Goal: Task Accomplishment & Management: Manage account settings

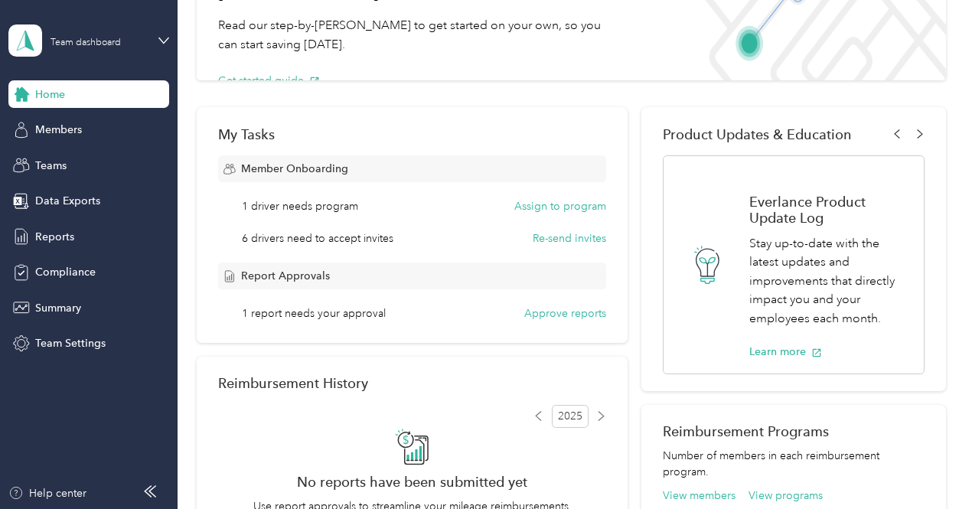
scroll to position [144, 0]
click at [558, 316] on button "Approve reports" at bounding box center [565, 314] width 82 height 16
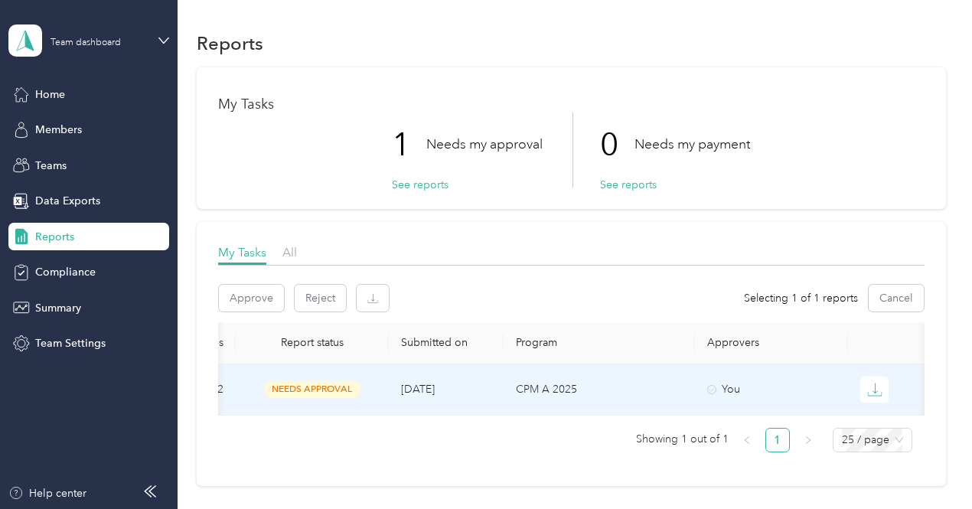
scroll to position [1, 0]
click at [305, 388] on span "needs approval" at bounding box center [312, 389] width 96 height 18
click at [542, 386] on p "CPM A 2025" at bounding box center [599, 388] width 167 height 17
click at [409, 382] on span "[DATE]" at bounding box center [418, 388] width 34 height 13
click at [868, 388] on icon "button" at bounding box center [874, 388] width 15 height 15
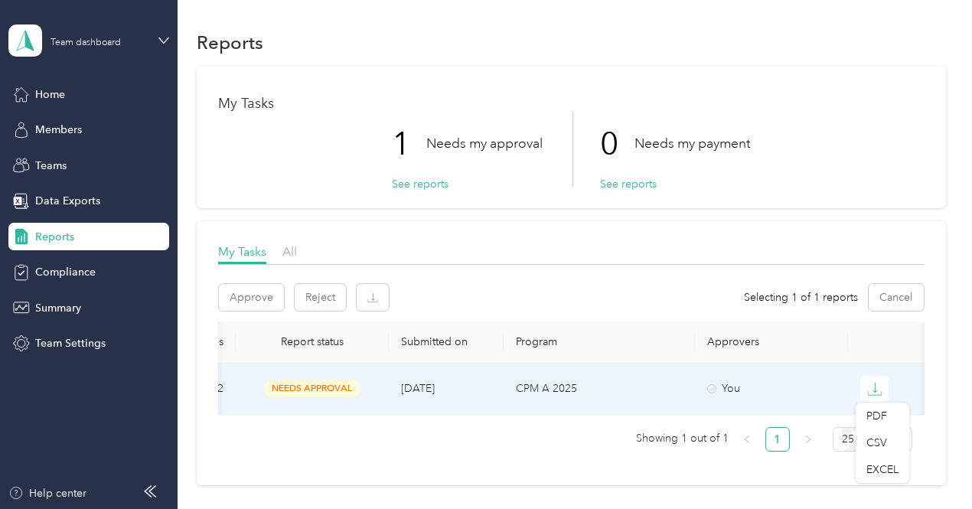
click at [464, 464] on div "Member name Report name Total Miles Report status Submitted on Program Approver…" at bounding box center [571, 392] width 706 height 142
click at [243, 302] on button "Approve" at bounding box center [251, 297] width 65 height 27
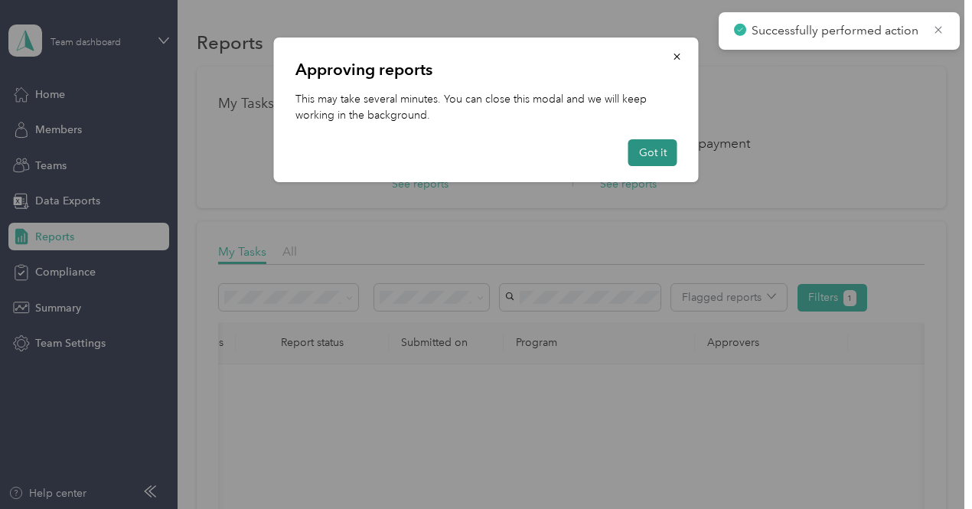
click at [660, 155] on button "Got it" at bounding box center [652, 152] width 49 height 27
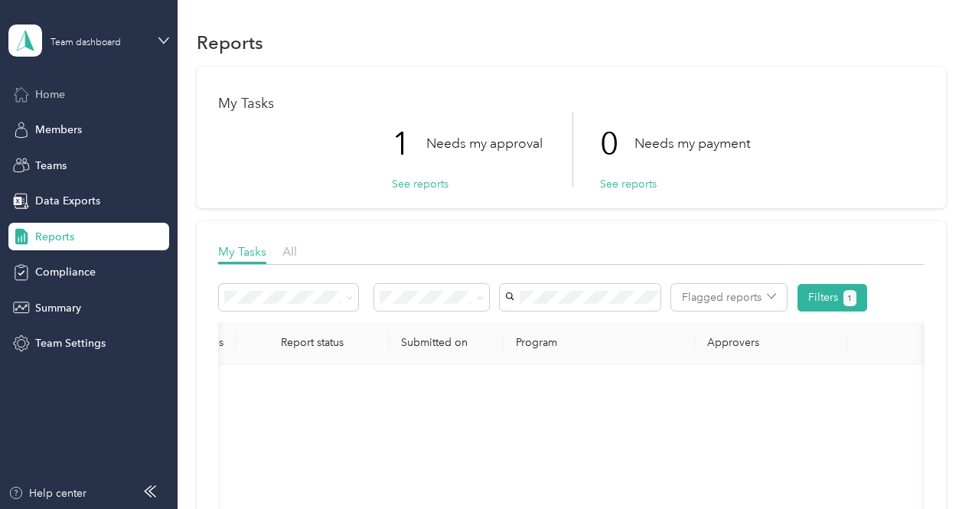
click at [51, 96] on span "Home" at bounding box center [50, 94] width 30 height 16
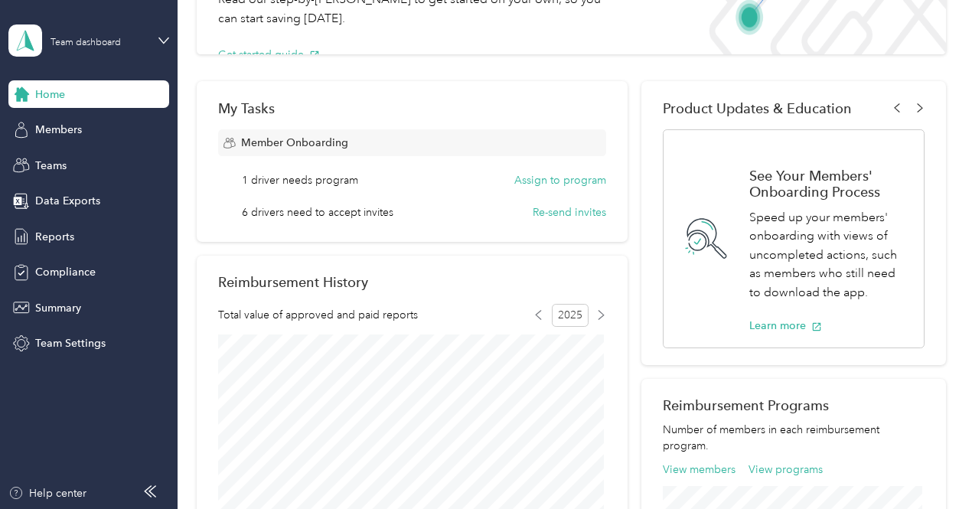
scroll to position [172, 0]
click at [553, 176] on button "Assign to program" at bounding box center [560, 179] width 92 height 16
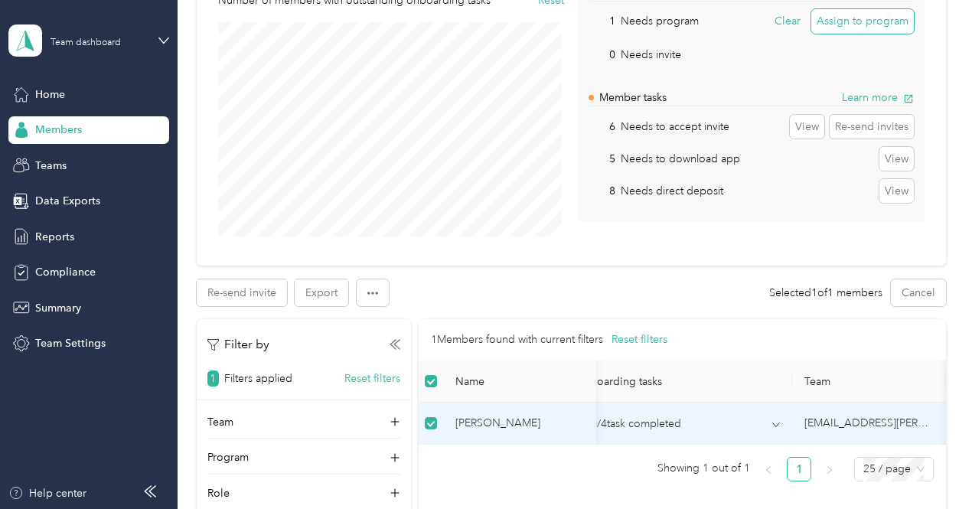
click at [852, 18] on button "Assign to program" at bounding box center [862, 21] width 103 height 24
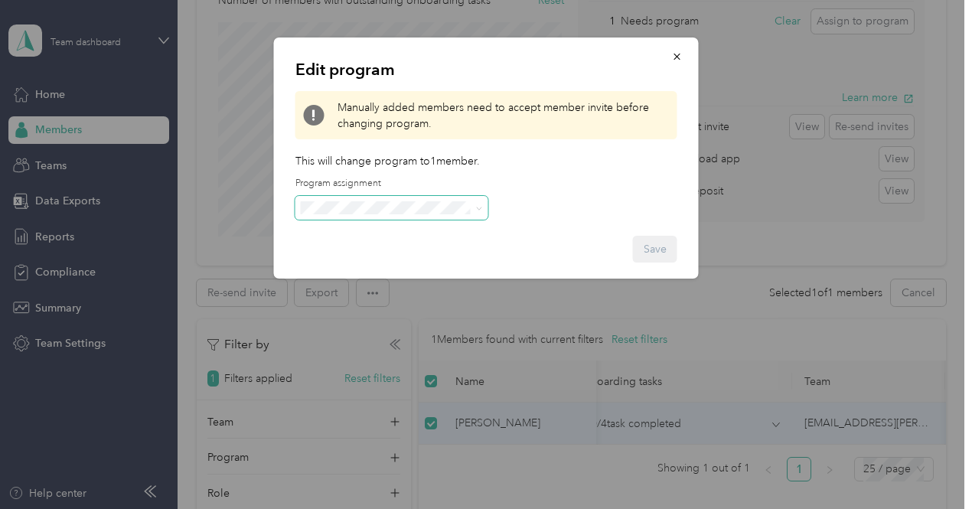
click at [473, 209] on span at bounding box center [477, 208] width 12 height 11
click at [477, 209] on icon at bounding box center [479, 208] width 7 height 7
click at [529, 252] on div "Save" at bounding box center [486, 249] width 382 height 27
click at [677, 56] on icon "button" at bounding box center [676, 57] width 6 height 6
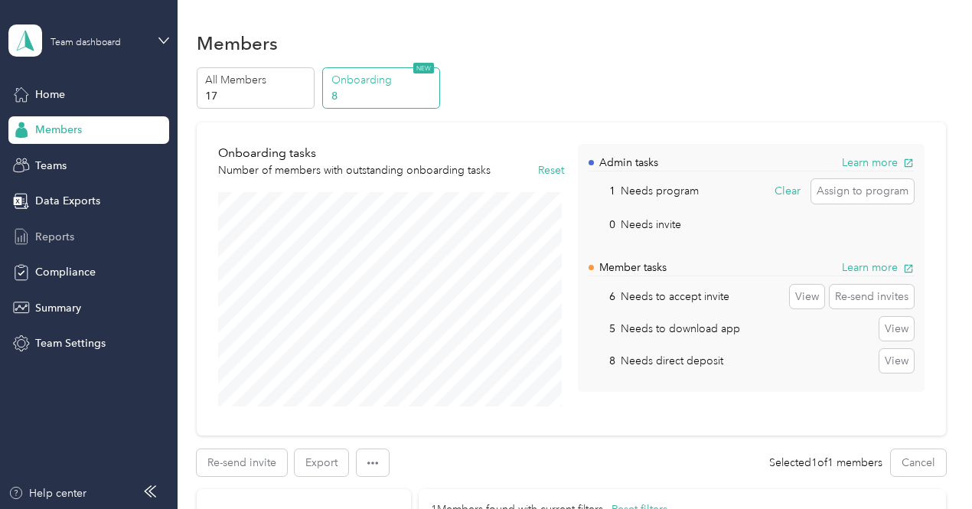
click at [47, 233] on span "Reports" at bounding box center [54, 237] width 39 height 16
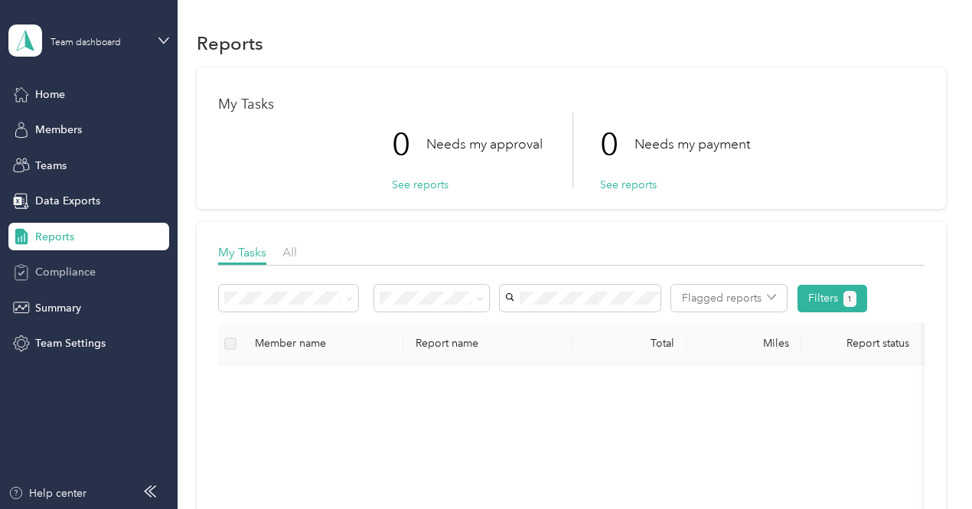
click at [39, 277] on span "Compliance" at bounding box center [65, 272] width 60 height 16
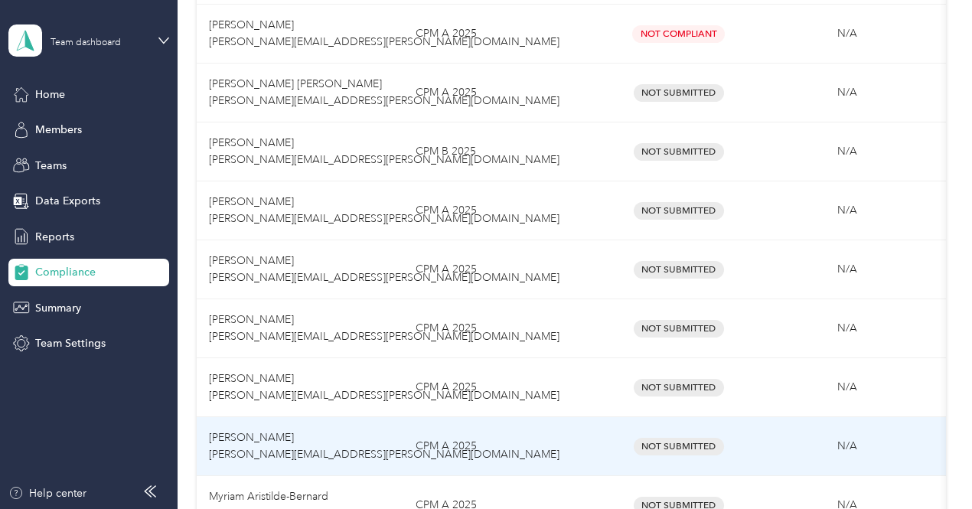
scroll to position [690, 0]
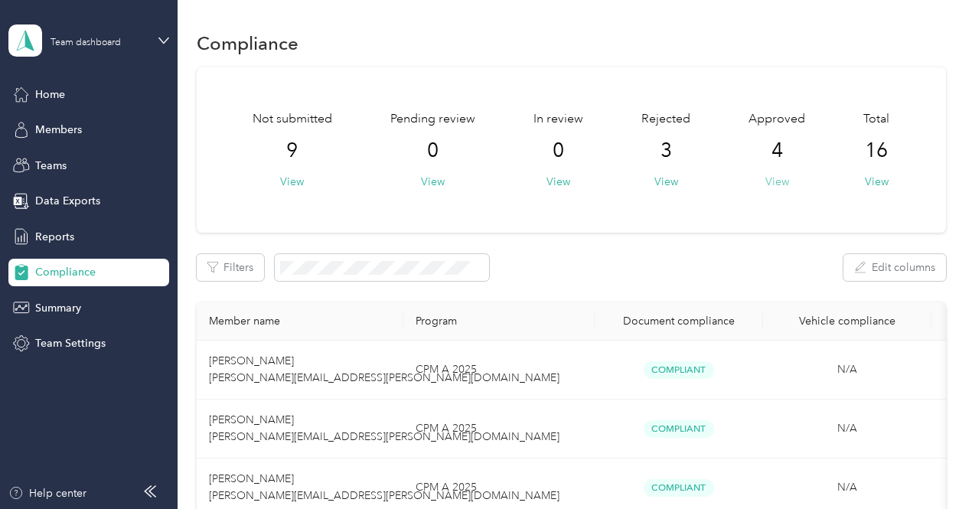
click at [777, 178] on button "View" at bounding box center [777, 182] width 24 height 16
